Goal: Task Accomplishment & Management: Manage account settings

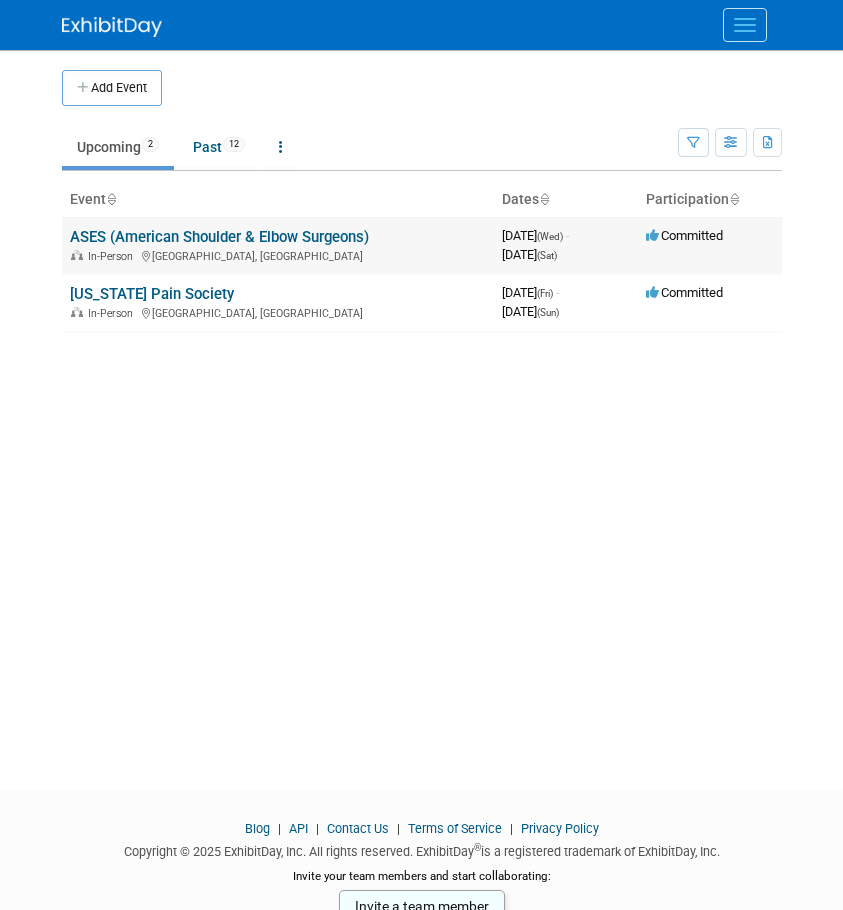
click at [115, 248] on div "In-Person [GEOGRAPHIC_DATA], [GEOGRAPHIC_DATA]" at bounding box center [278, 255] width 416 height 16
click at [115, 243] on link "ASES (American Shoulder & Elbow Surgeons)" at bounding box center [219, 237] width 299 height 18
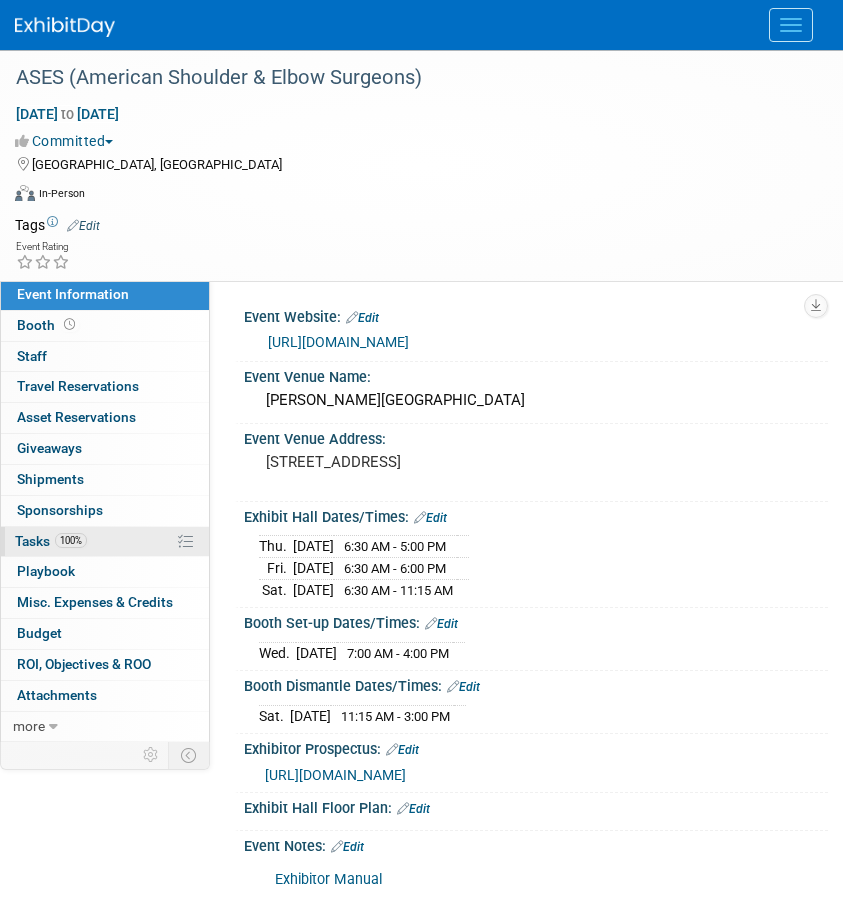
click at [40, 549] on link "100% Tasks 100%" at bounding box center [105, 542] width 208 height 30
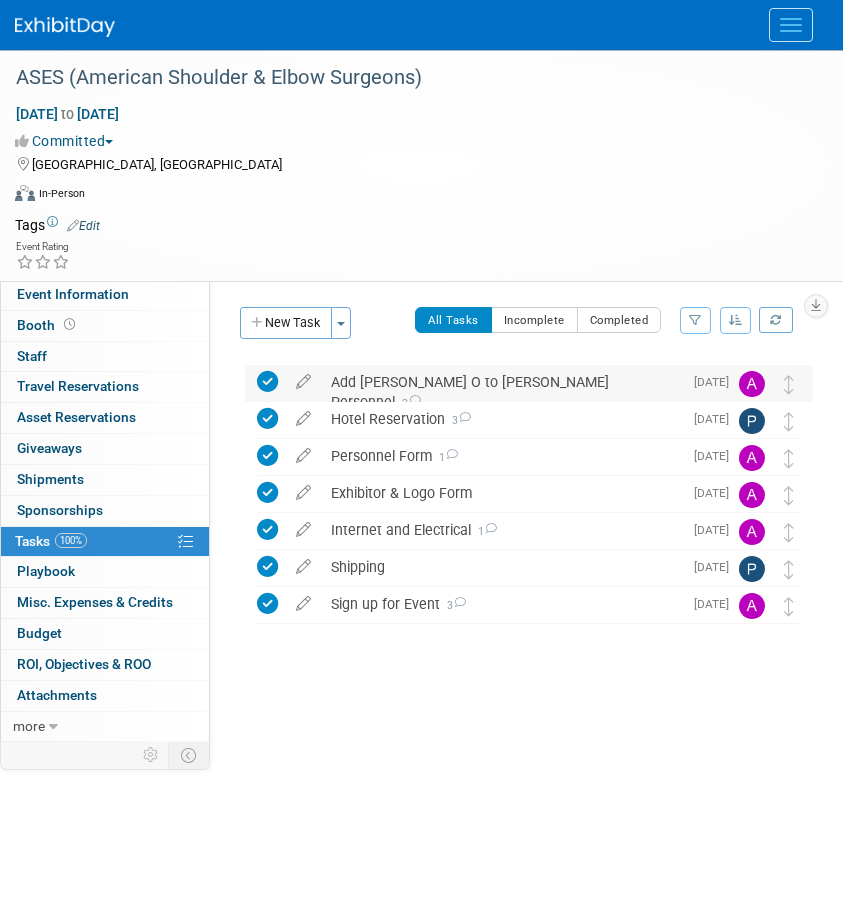
click at [380, 374] on div "Add [PERSON_NAME] O to [PERSON_NAME] Personnel 2" at bounding box center [501, 392] width 361 height 55
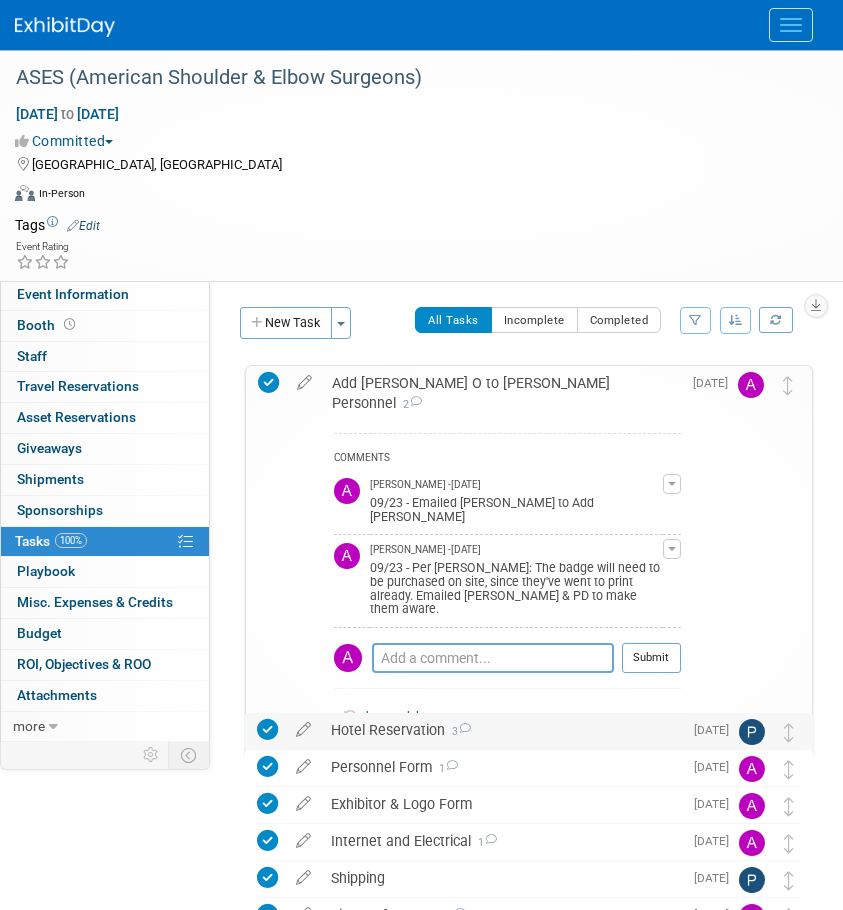
click at [405, 736] on div "Hotel Reservation 3" at bounding box center [501, 730] width 361 height 34
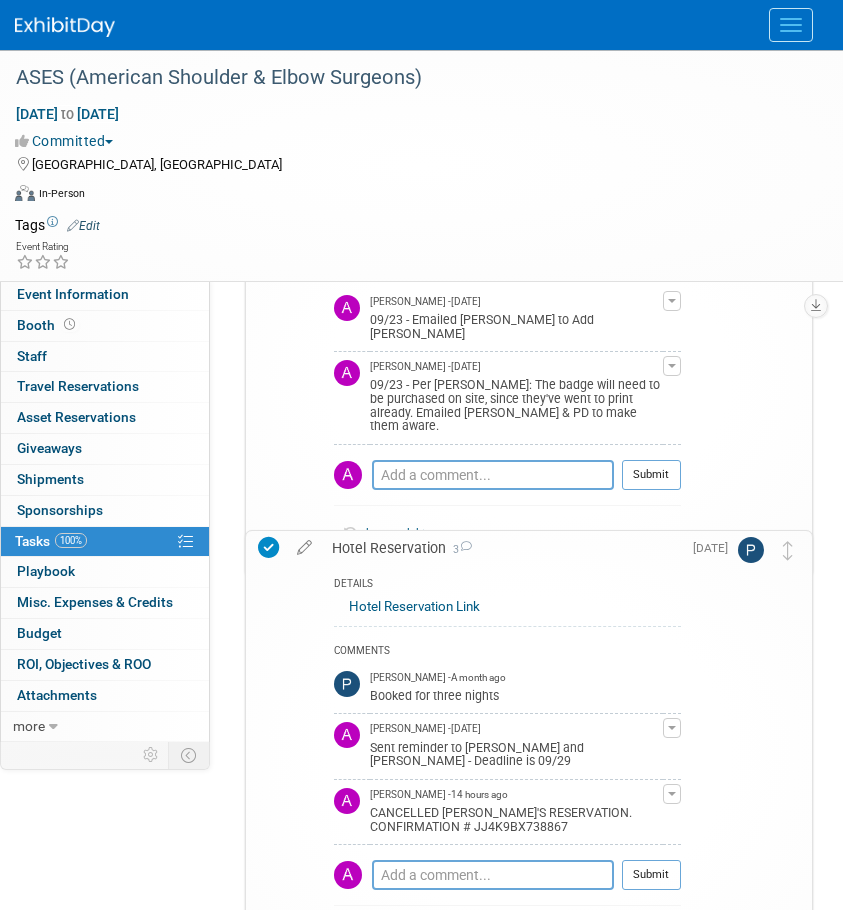
scroll to position [200, 0]
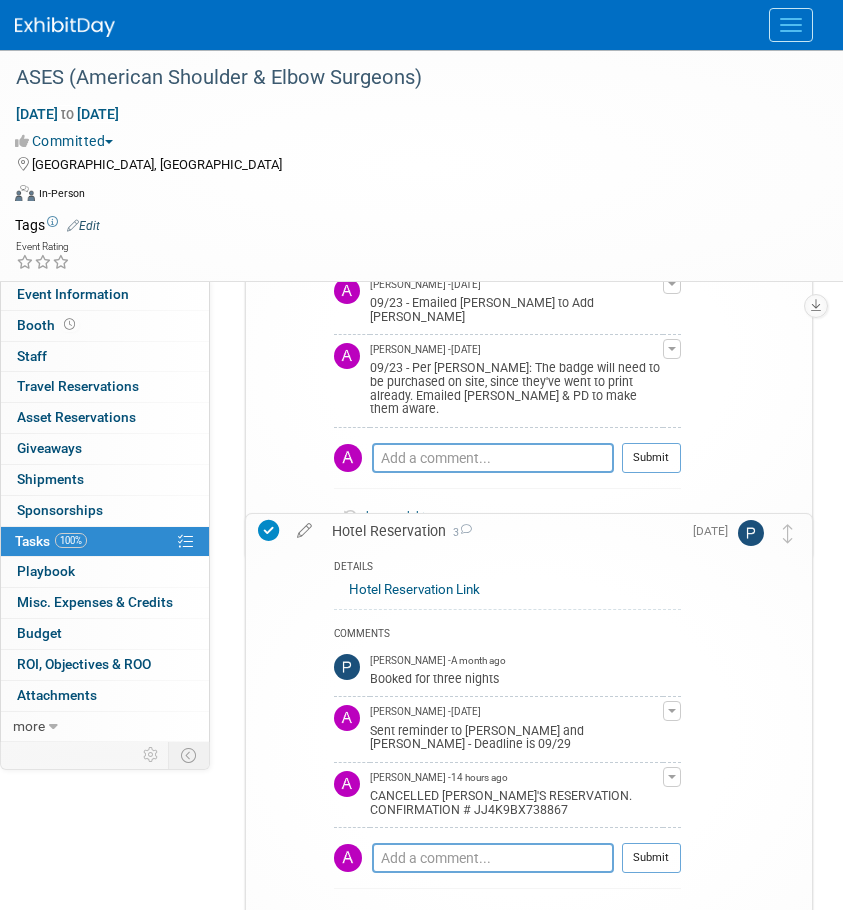
click at [272, 535] on icon at bounding box center [268, 530] width 21 height 21
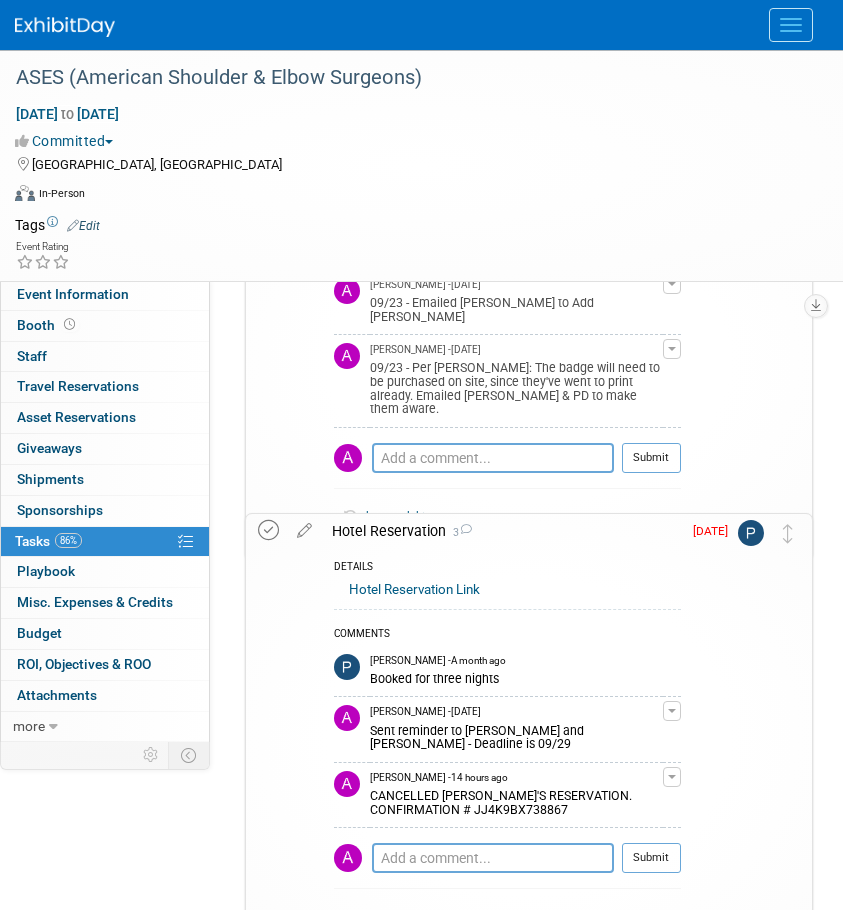
click at [271, 541] on icon at bounding box center [268, 530] width 21 height 21
